Goal: Task Accomplishment & Management: Manage account settings

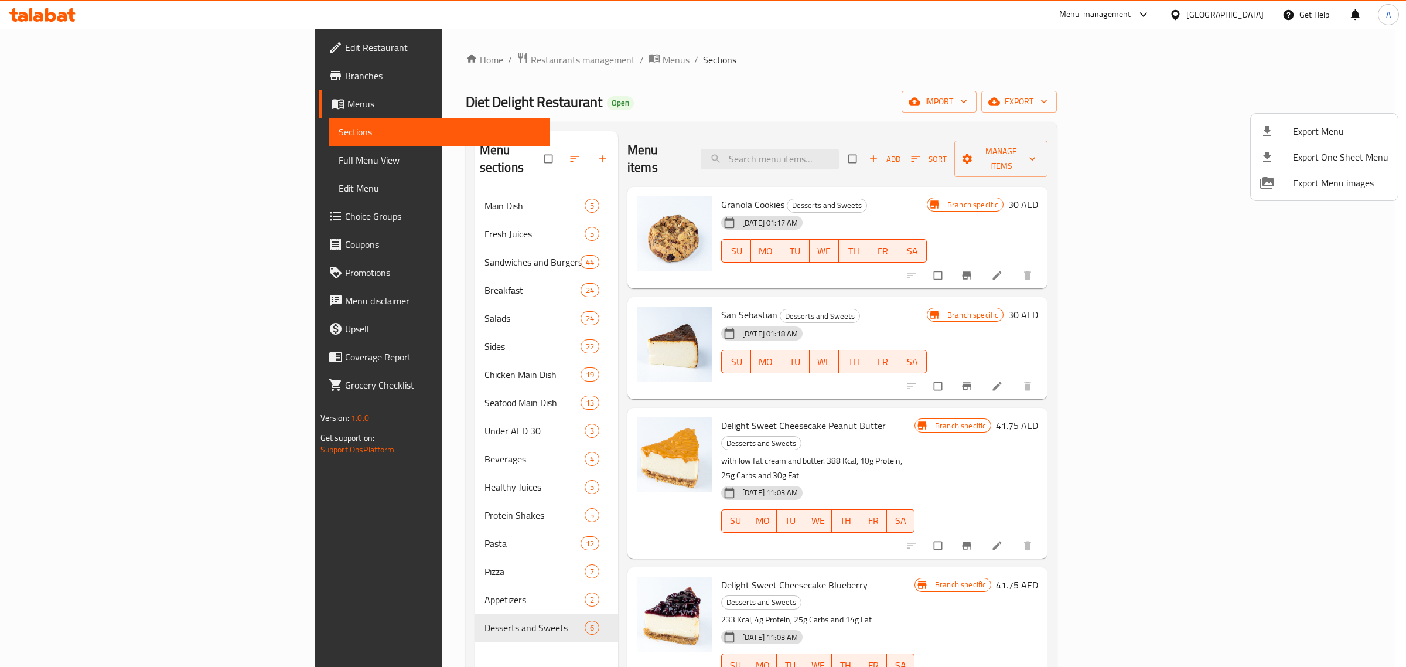
click at [347, 76] on div at bounding box center [703, 333] width 1406 height 667
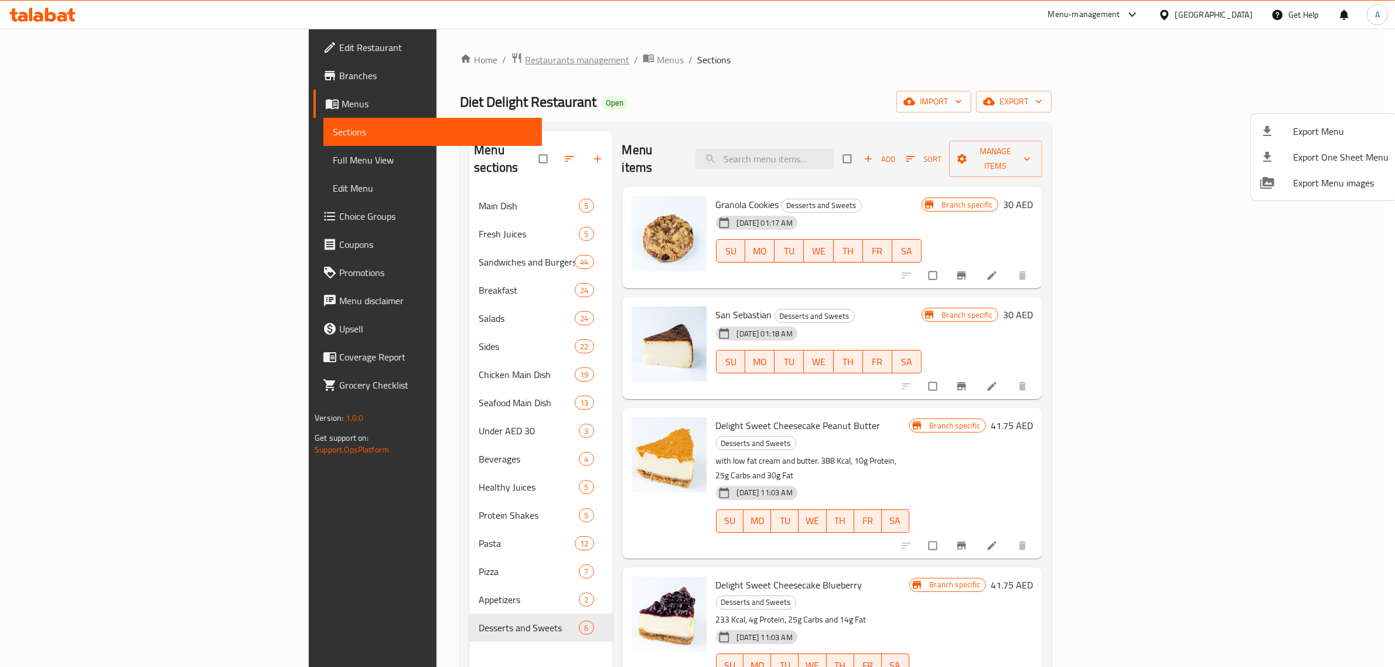
click at [525, 66] on span "Restaurants management" at bounding box center [577, 60] width 104 height 14
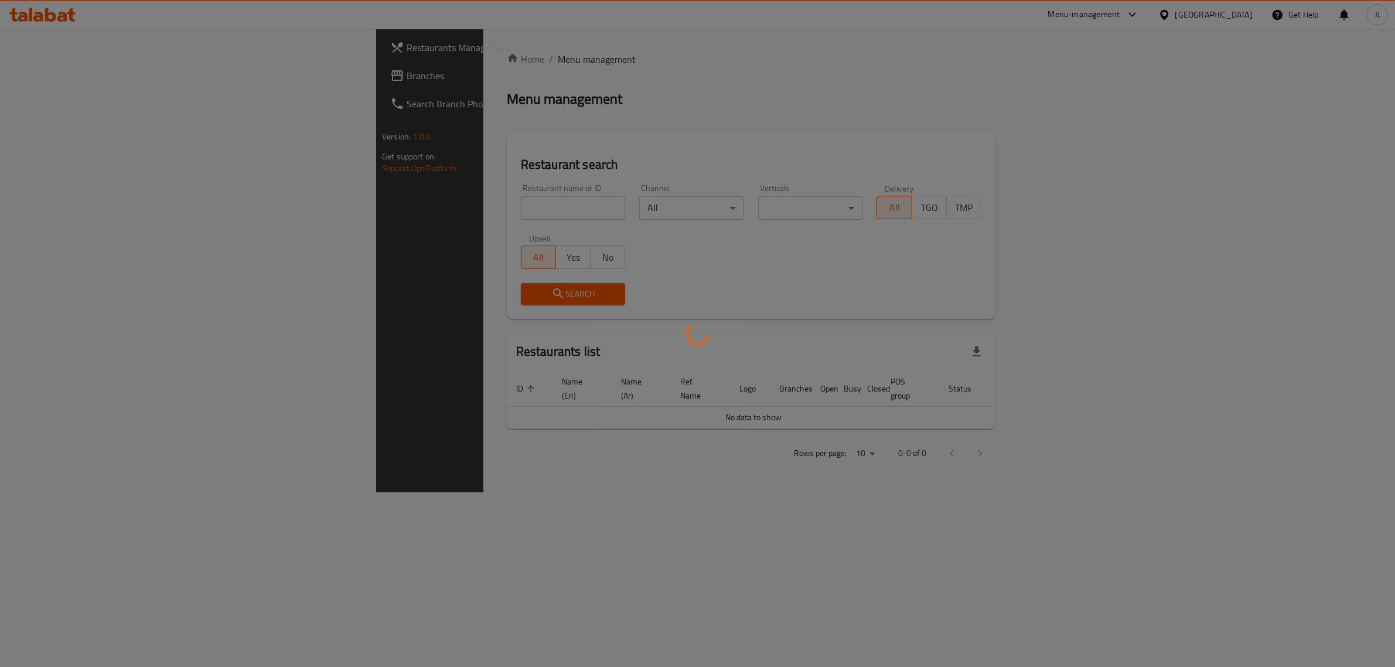
click at [347, 66] on div at bounding box center [697, 333] width 1395 height 667
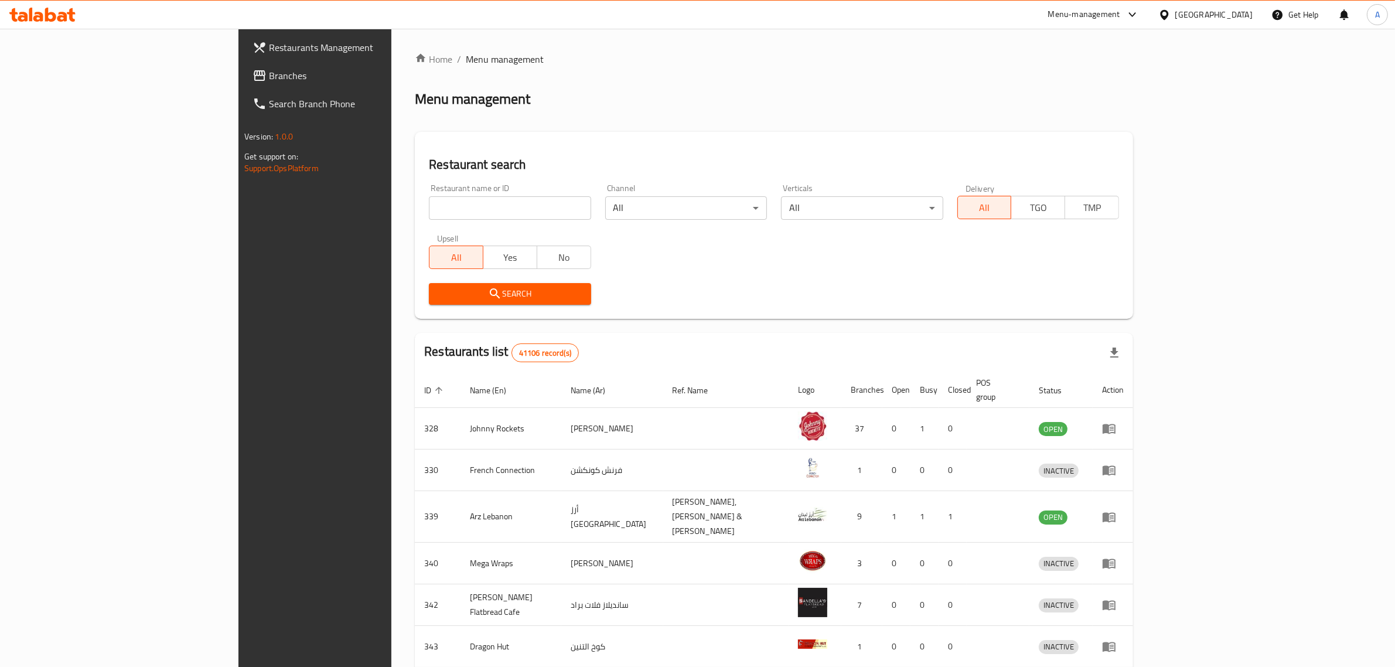
click at [476, 220] on div "Restaurant name or ID Restaurant name or ID" at bounding box center [510, 202] width 176 height 50
drag, startPoint x: 476, startPoint y: 219, endPoint x: 574, endPoint y: 264, distance: 108.3
click at [476, 219] on input "search" at bounding box center [510, 207] width 162 height 23
paste input "WOKIES"
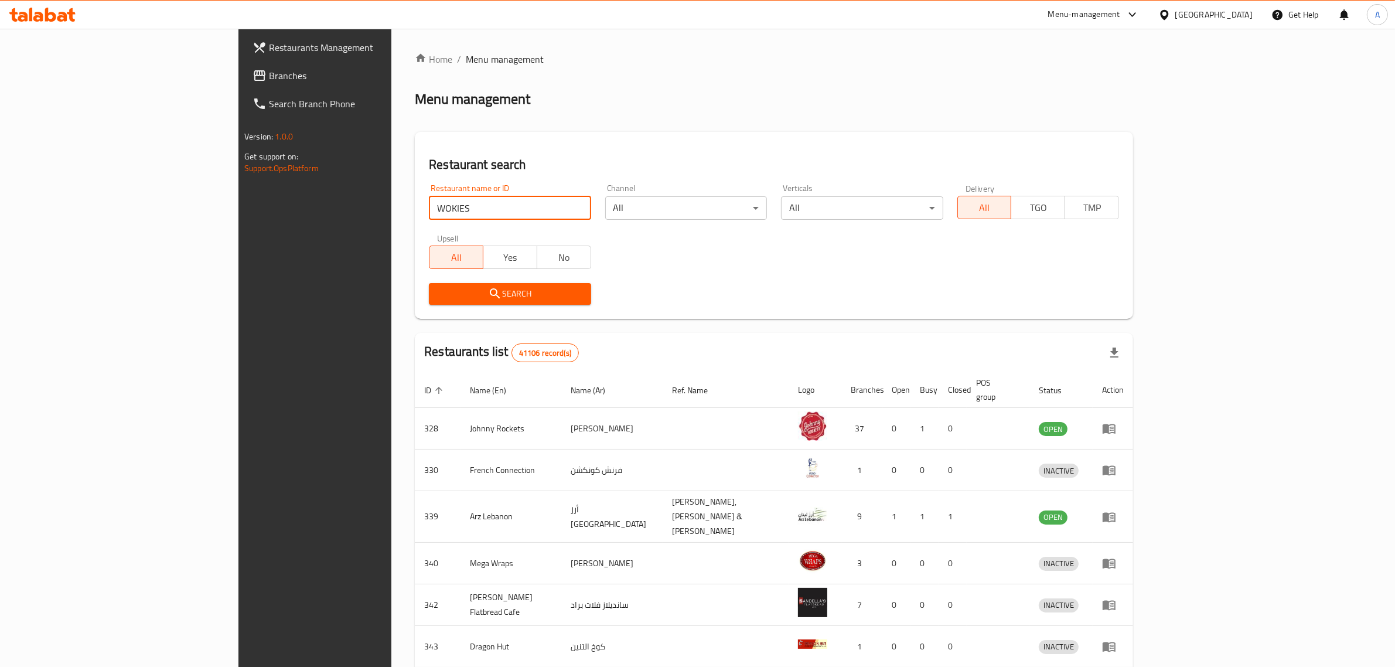
type input "WOKIES"
click button "Search" at bounding box center [510, 294] width 162 height 22
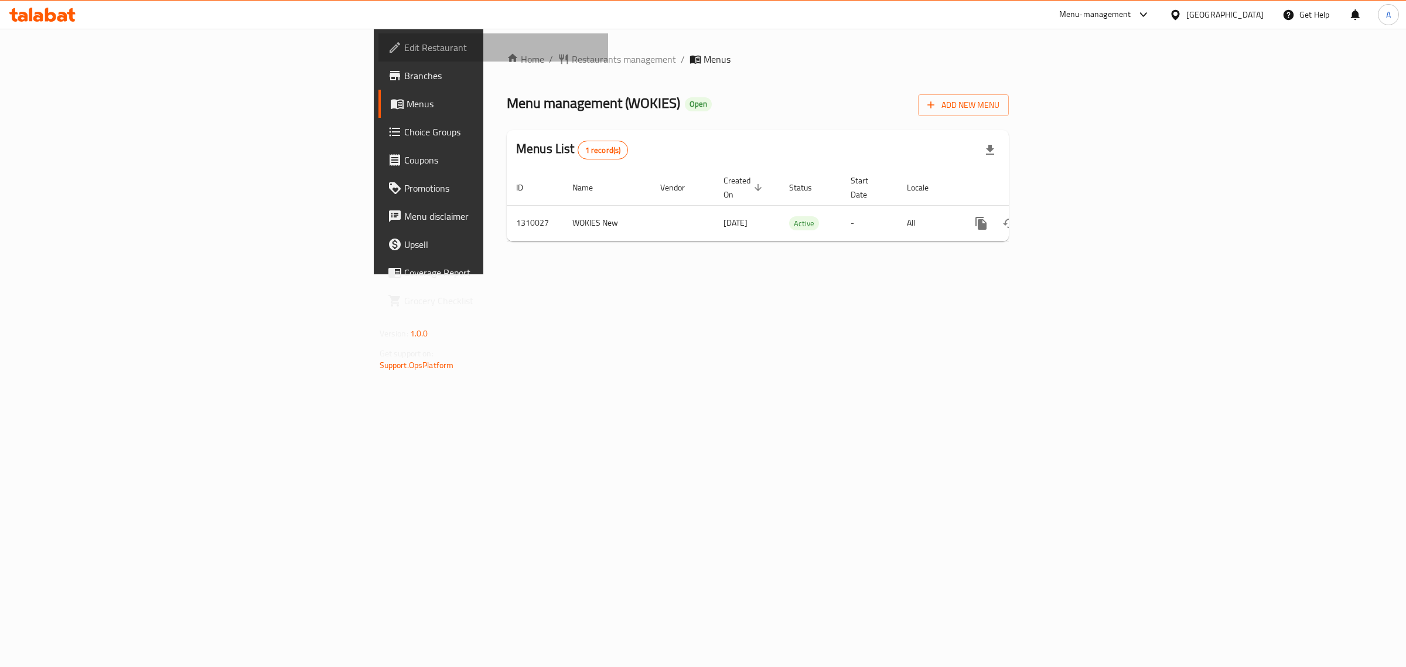
click at [404, 46] on span "Edit Restaurant" at bounding box center [501, 47] width 195 height 14
